Goal: Navigation & Orientation: Find specific page/section

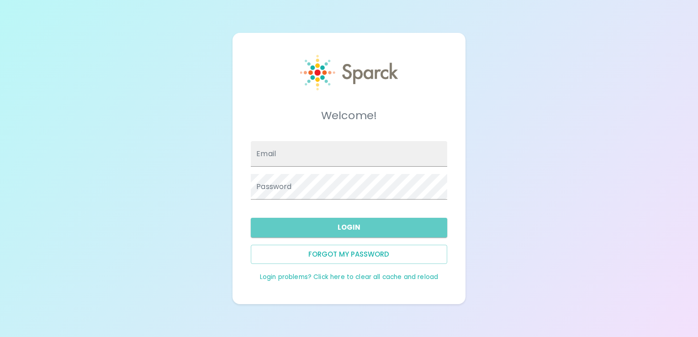
type input "[EMAIL_ADDRESS][DOMAIN_NAME]"
click at [356, 233] on button "Login" at bounding box center [349, 227] width 196 height 19
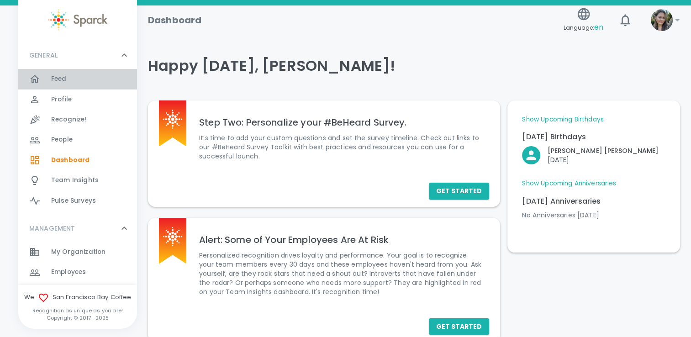
click at [83, 79] on div "Feed 0" at bounding box center [94, 79] width 86 height 13
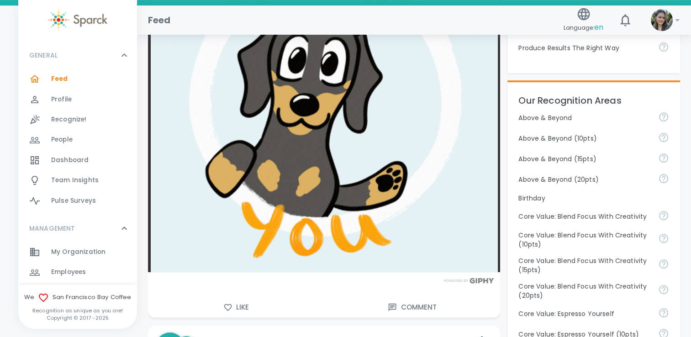
scroll to position [365, 0]
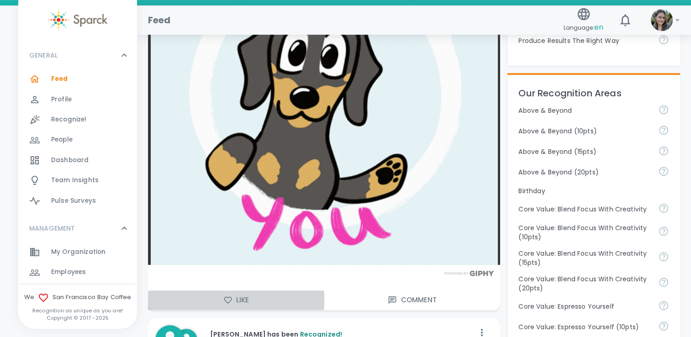
click at [231, 306] on button "Like" at bounding box center [236, 299] width 176 height 19
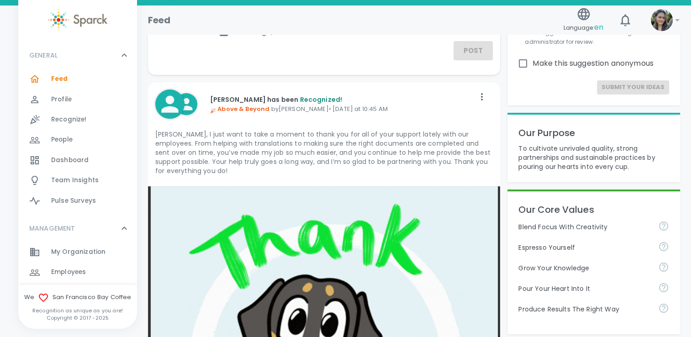
scroll to position [0, 0]
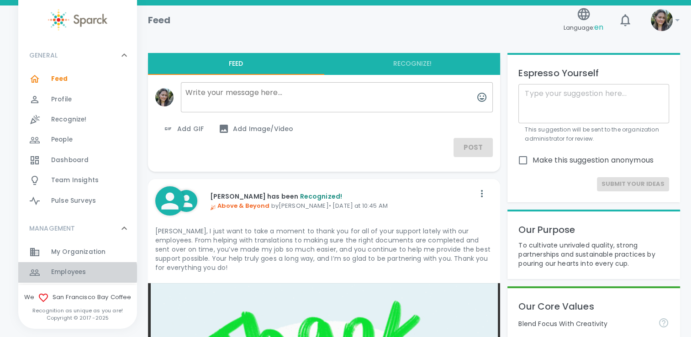
click at [77, 273] on span "Employees" at bounding box center [68, 272] width 35 height 9
